Goal: Information Seeking & Learning: Learn about a topic

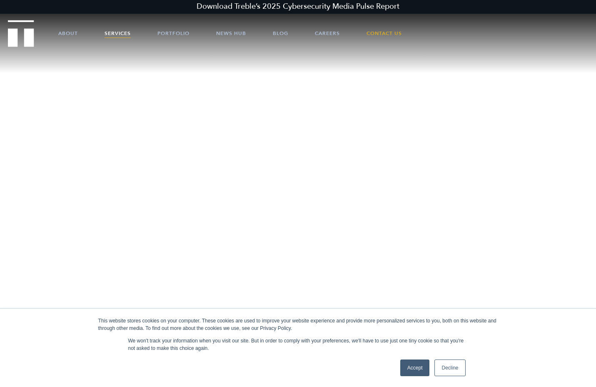
click at [108, 30] on link "Services" at bounding box center [118, 33] width 26 height 25
